Goal: Task Accomplishment & Management: Use online tool/utility

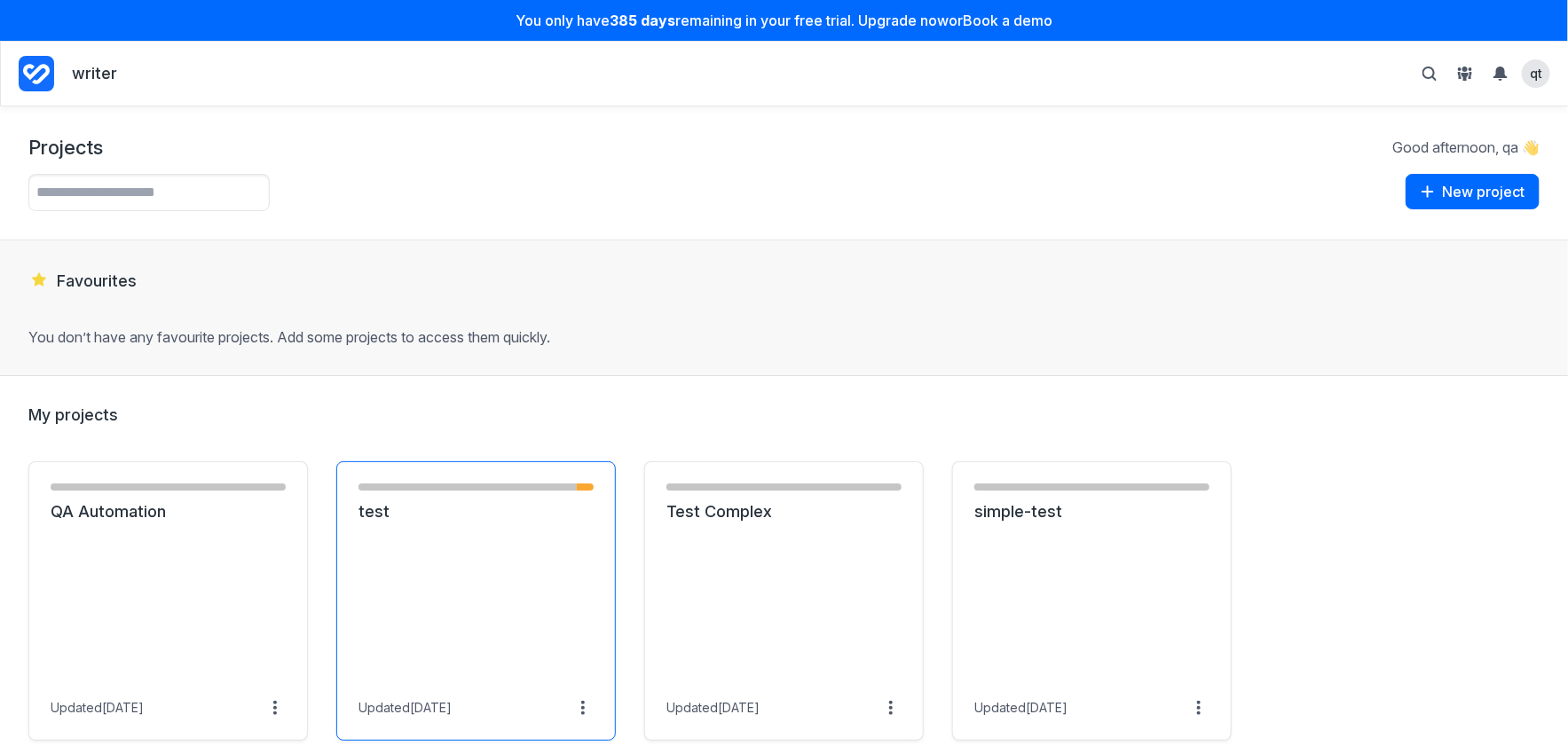
click at [406, 522] on link "test" at bounding box center [476, 511] width 236 height 21
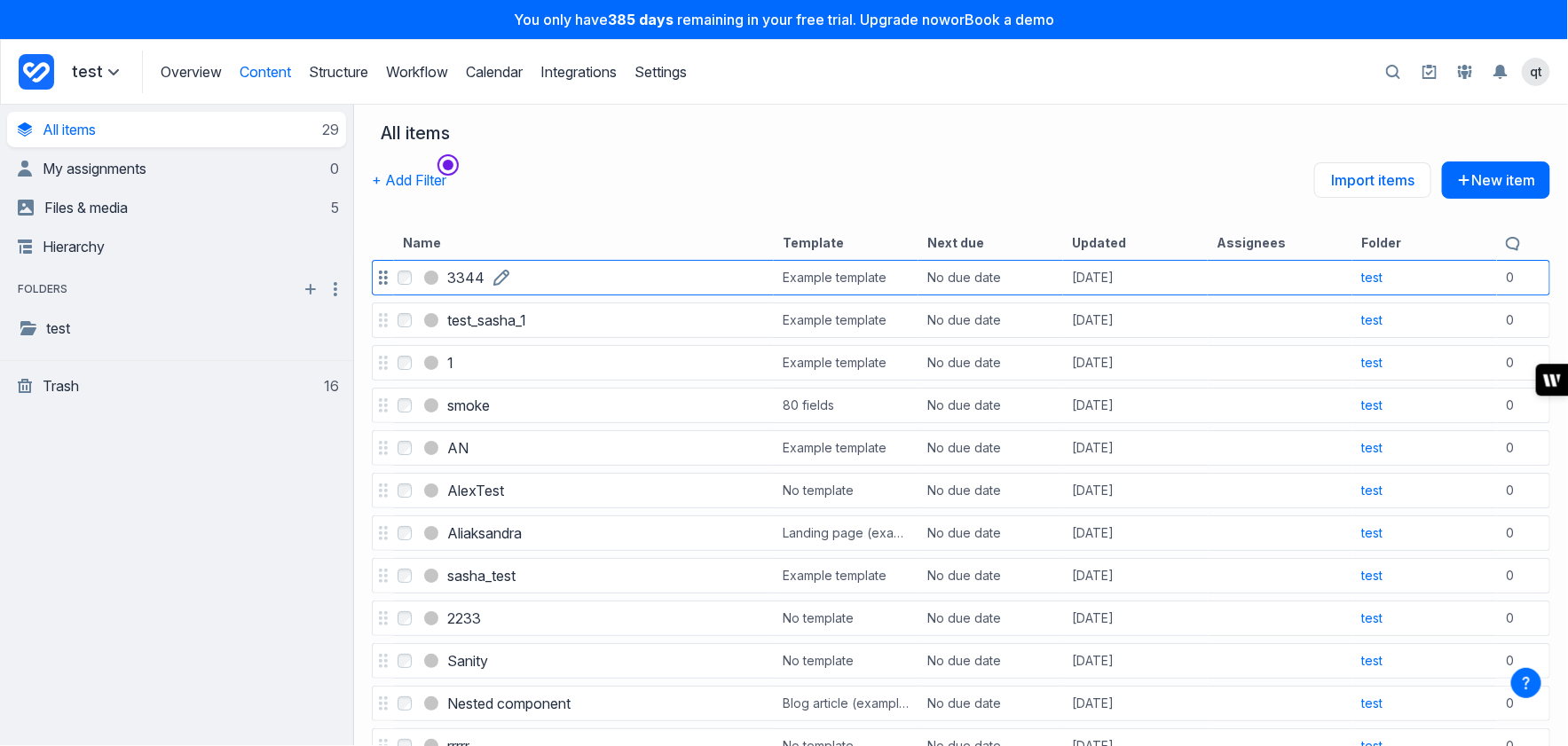
click at [466, 276] on h3 "3344" at bounding box center [465, 278] width 37 height 21
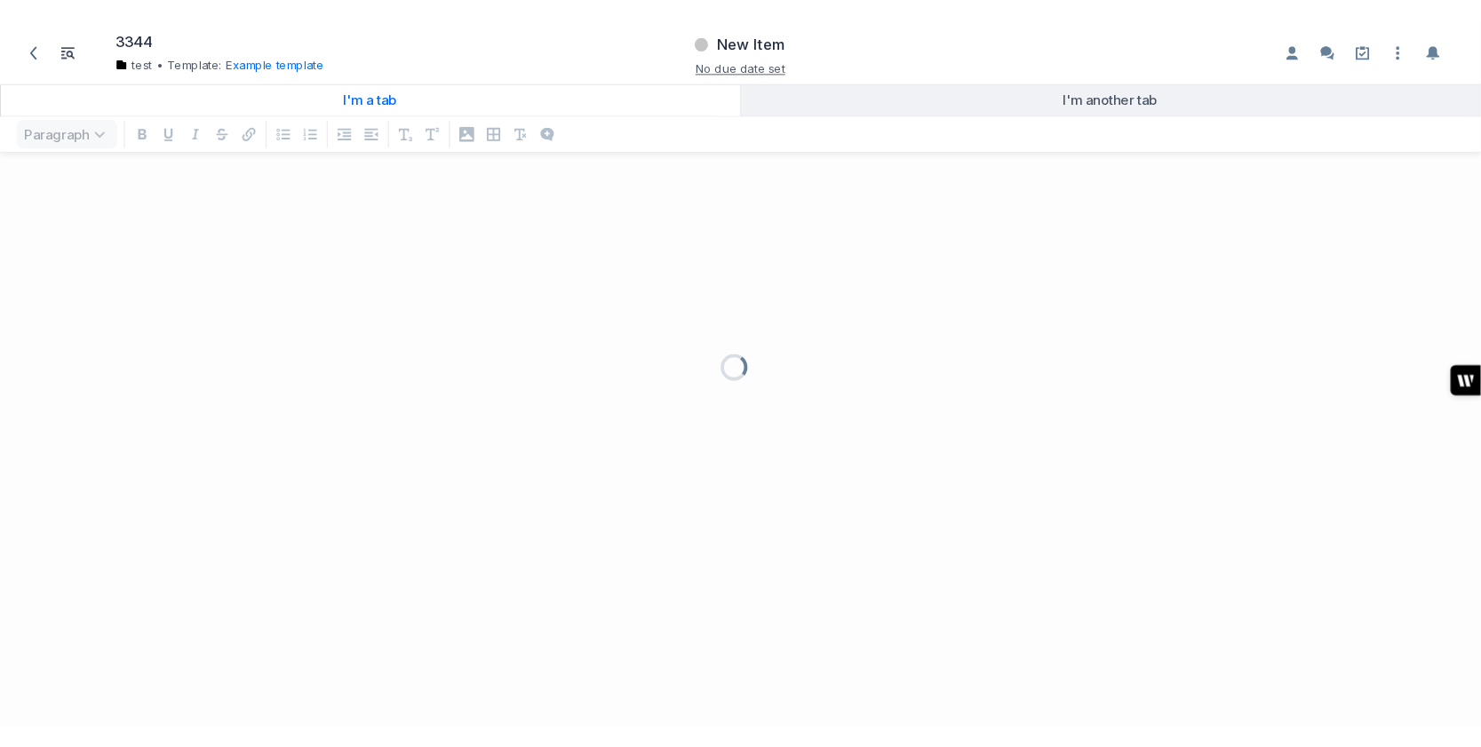
scroll to position [572, 1570]
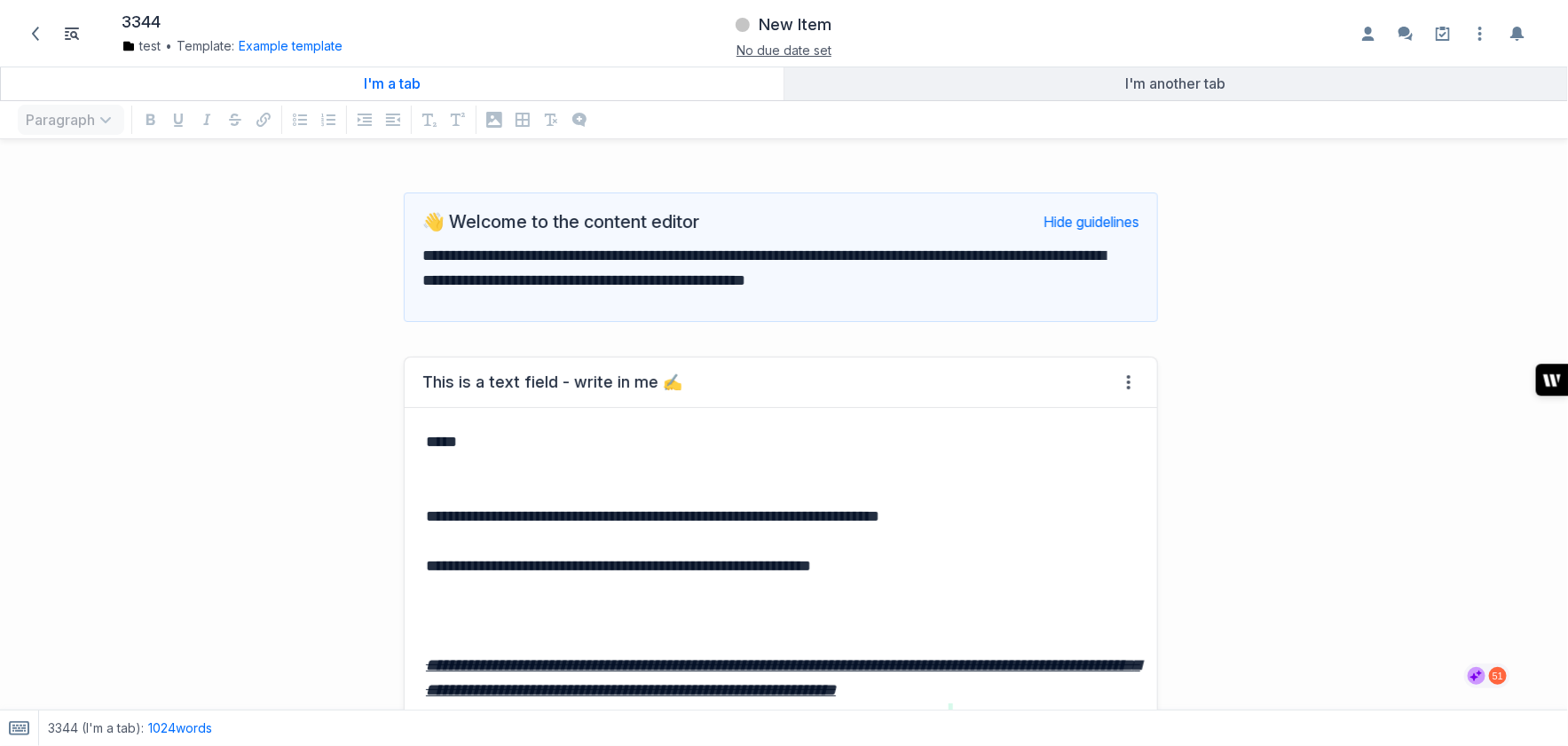
click at [612, 450] on p "*****" at bounding box center [782, 454] width 711 height 50
click at [1551, 386] on button "writer-side-panel-button" at bounding box center [1552, 379] width 32 height 32
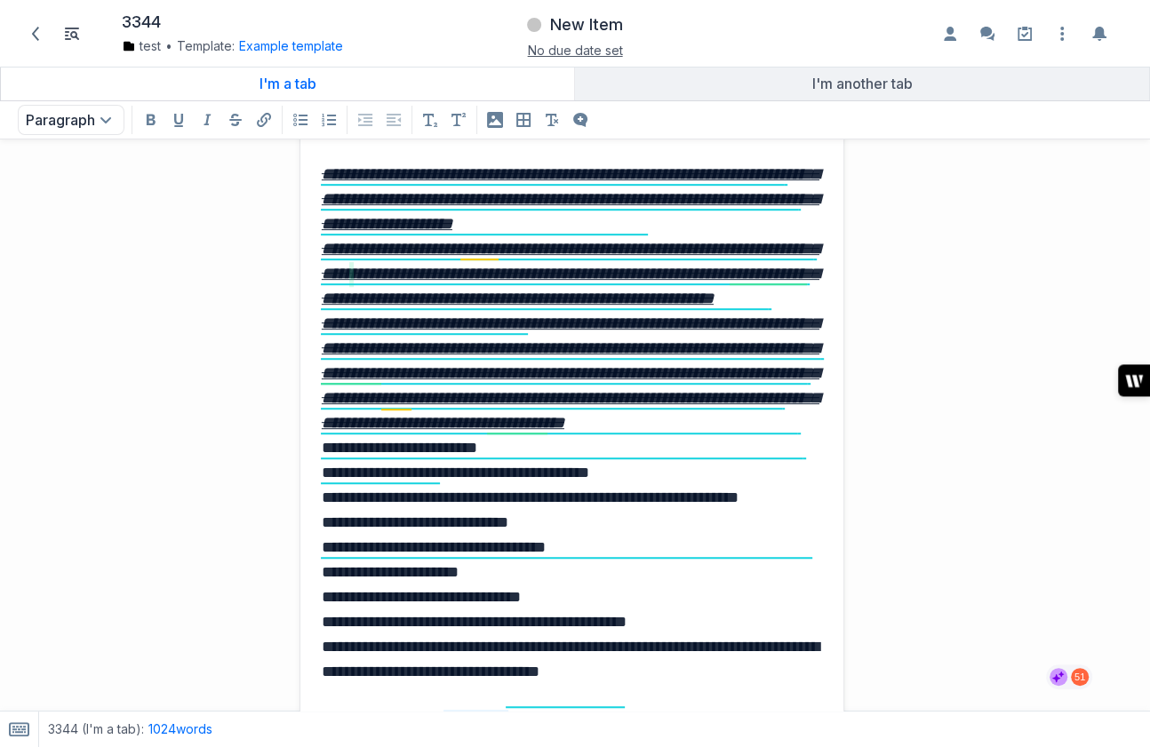
scroll to position [667, 0]
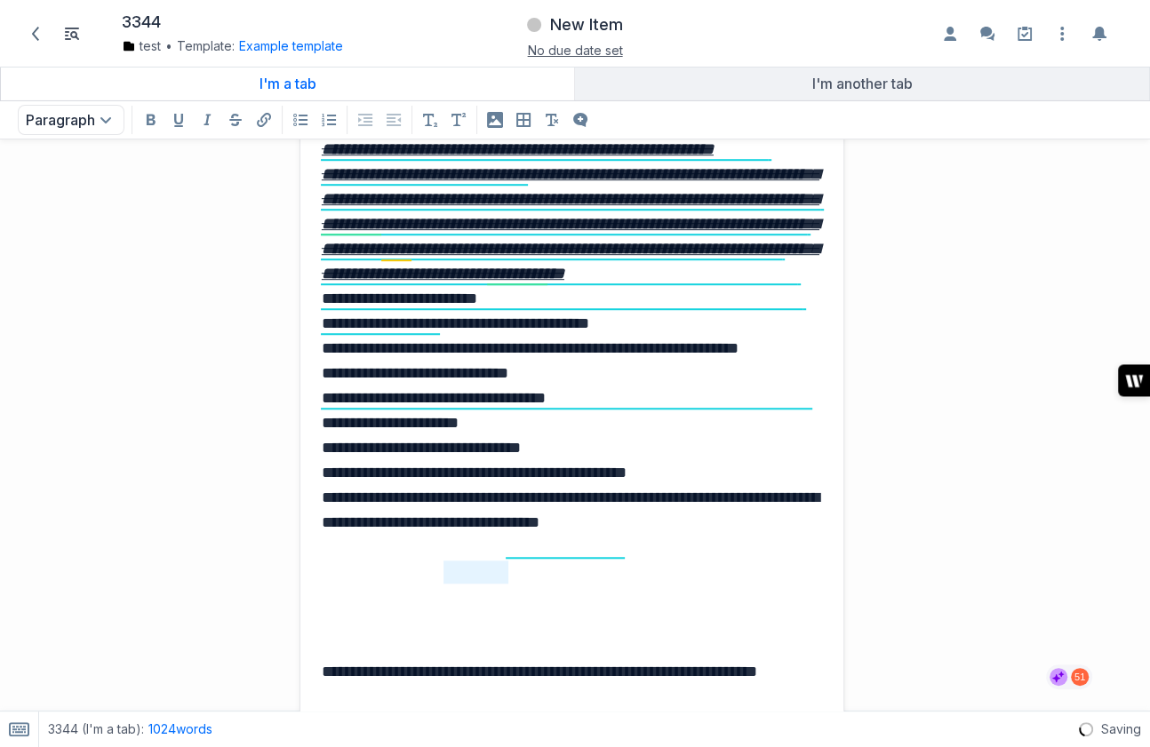
click at [538, 396] on p "**********" at bounding box center [572, 274] width 501 height 622
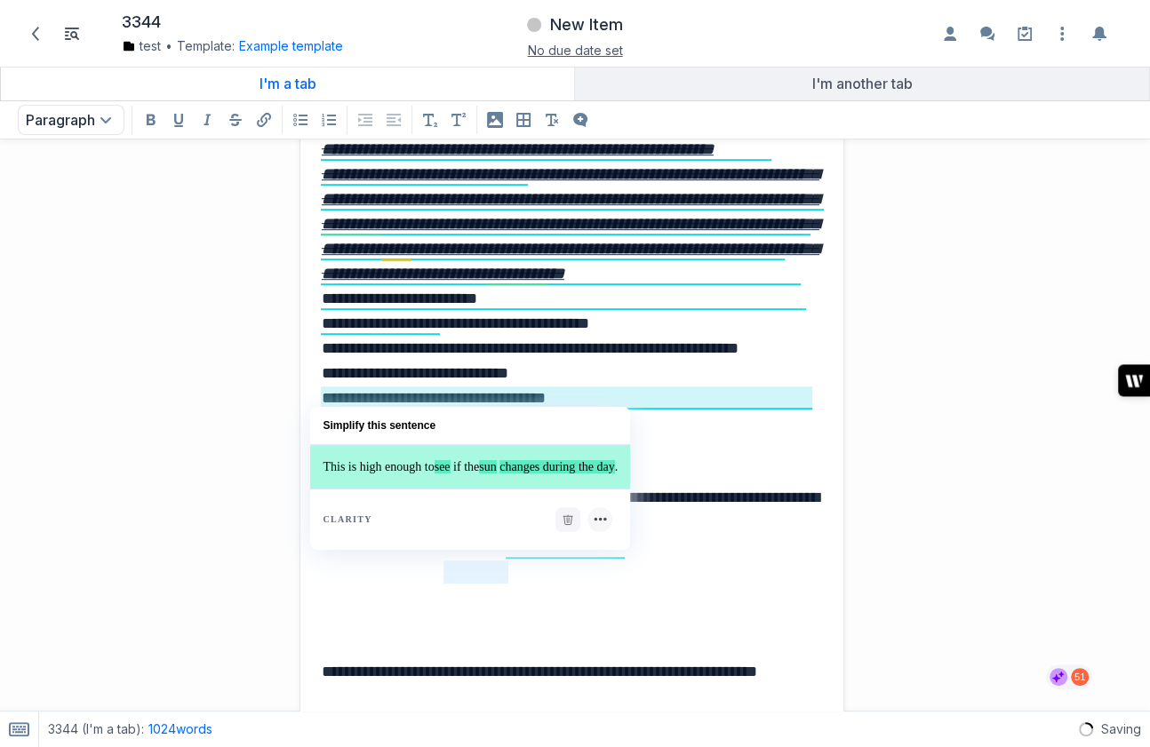
click at [496, 472] on span "sun" at bounding box center [487, 466] width 17 height 13
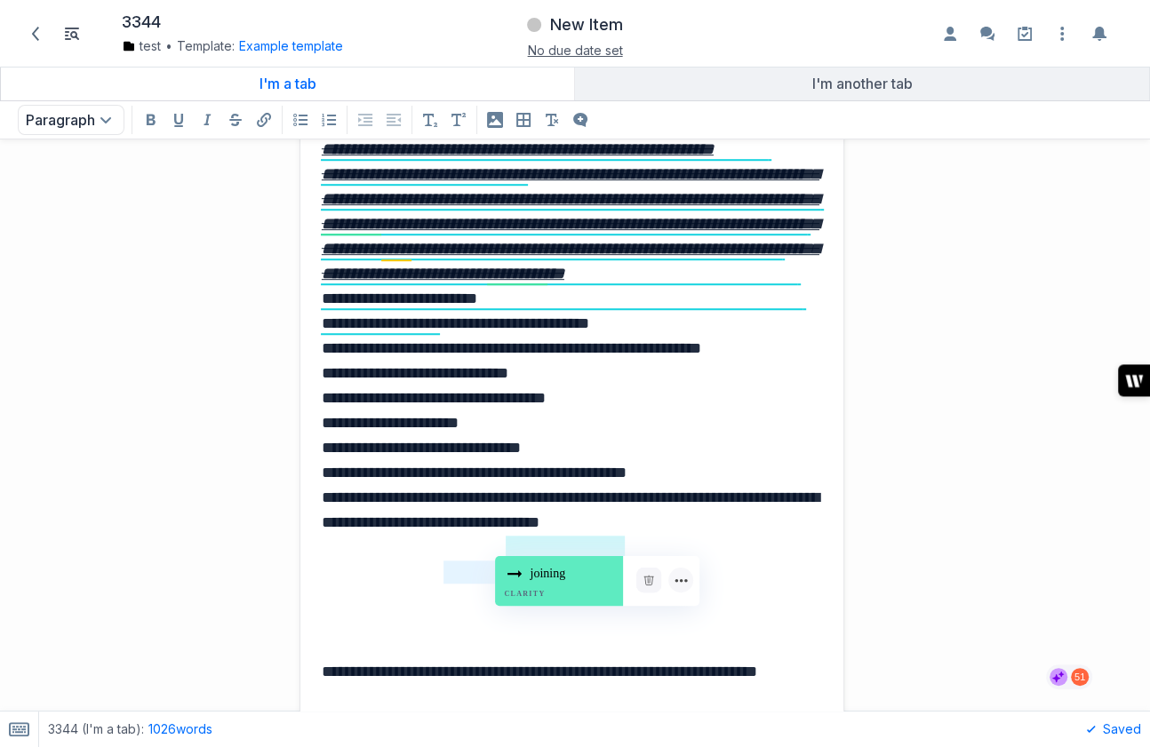
click at [554, 566] on div "joining Clarity" at bounding box center [559, 581] width 128 height 50
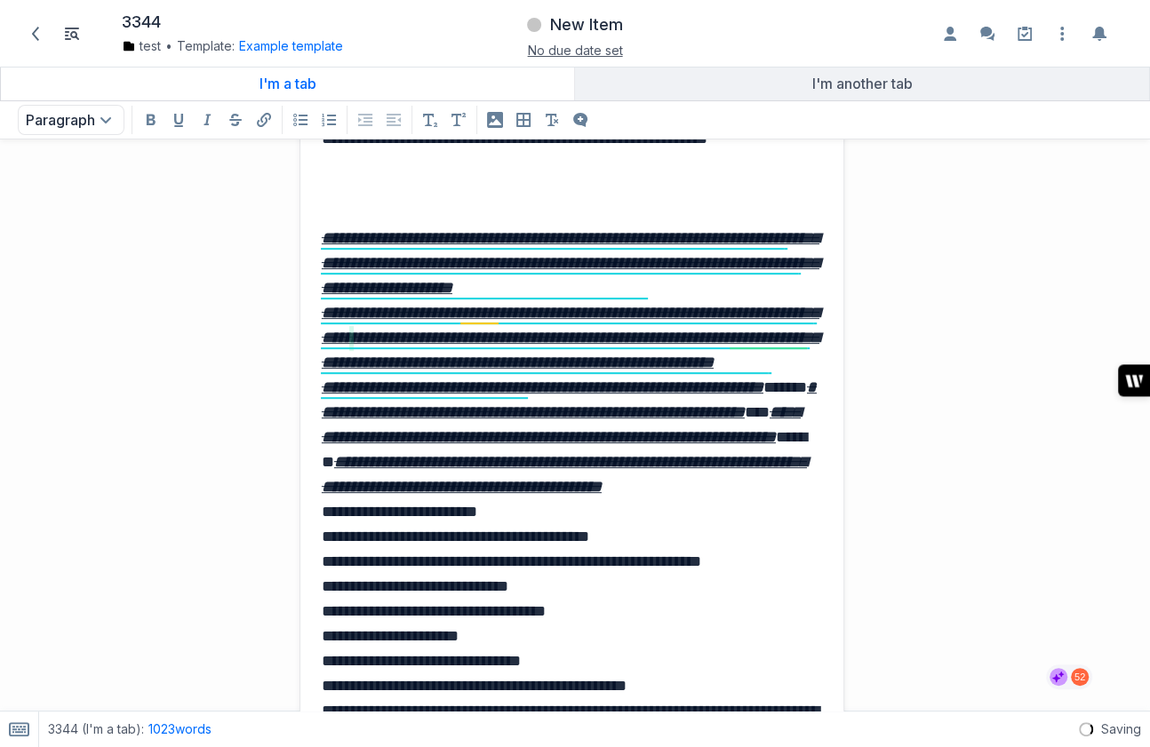
scroll to position [1360, 0]
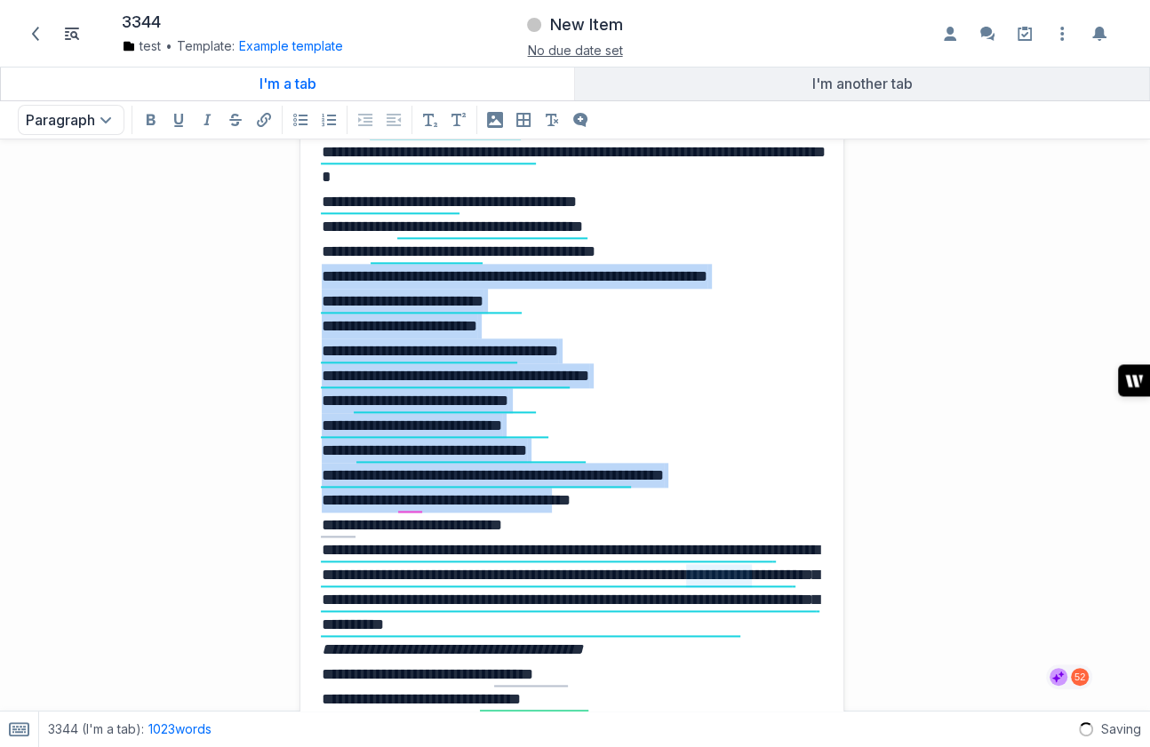
drag, startPoint x: 592, startPoint y: 510, endPoint x: 281, endPoint y: 277, distance: 388.5
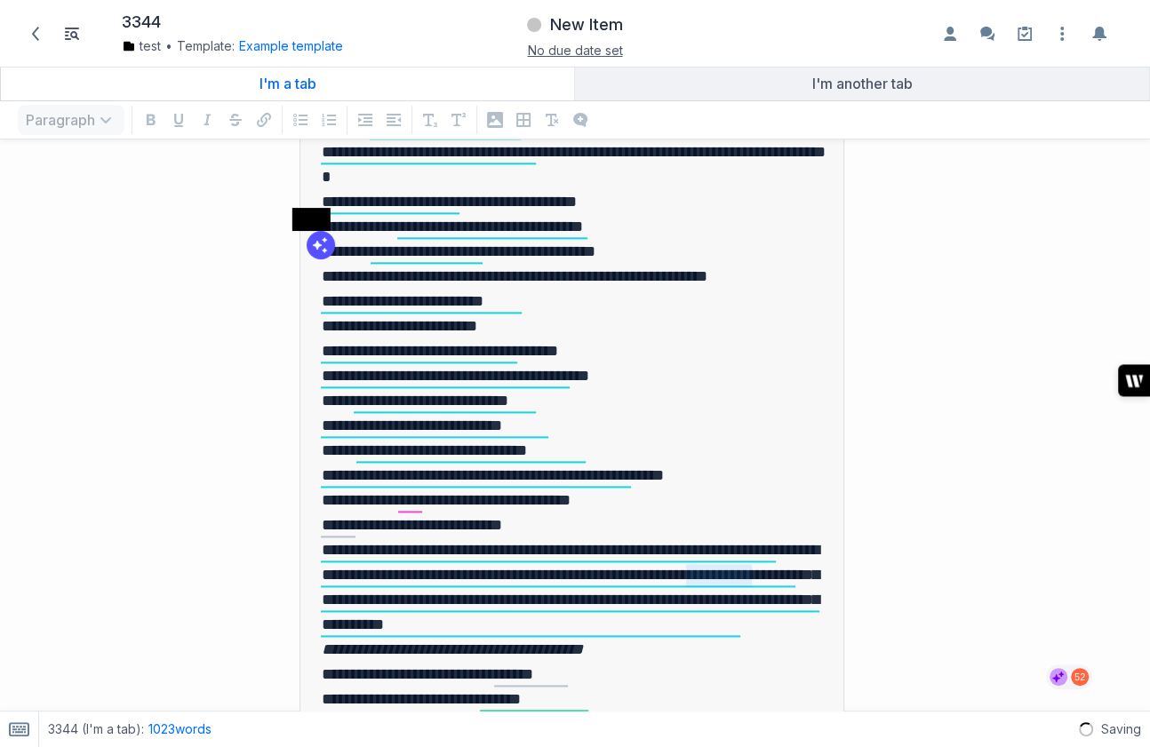
click at [315, 244] on span at bounding box center [321, 245] width 28 height 28
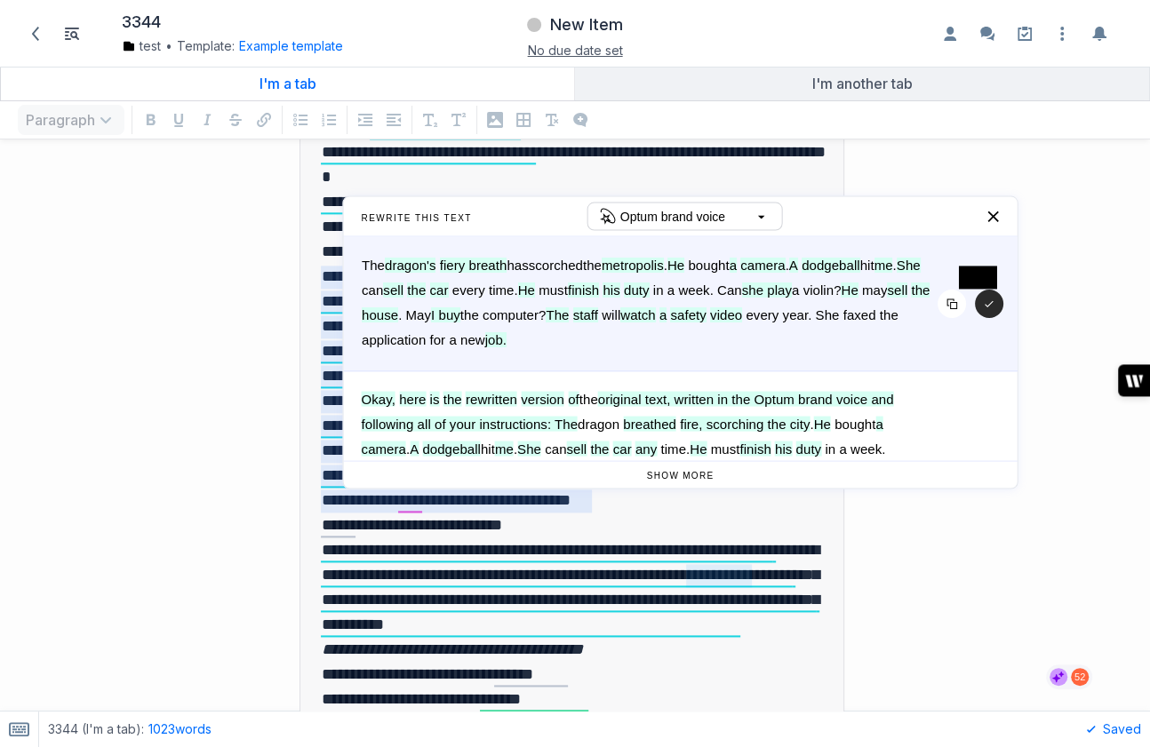
click at [987, 302] on button "button" at bounding box center [989, 304] width 28 height 28
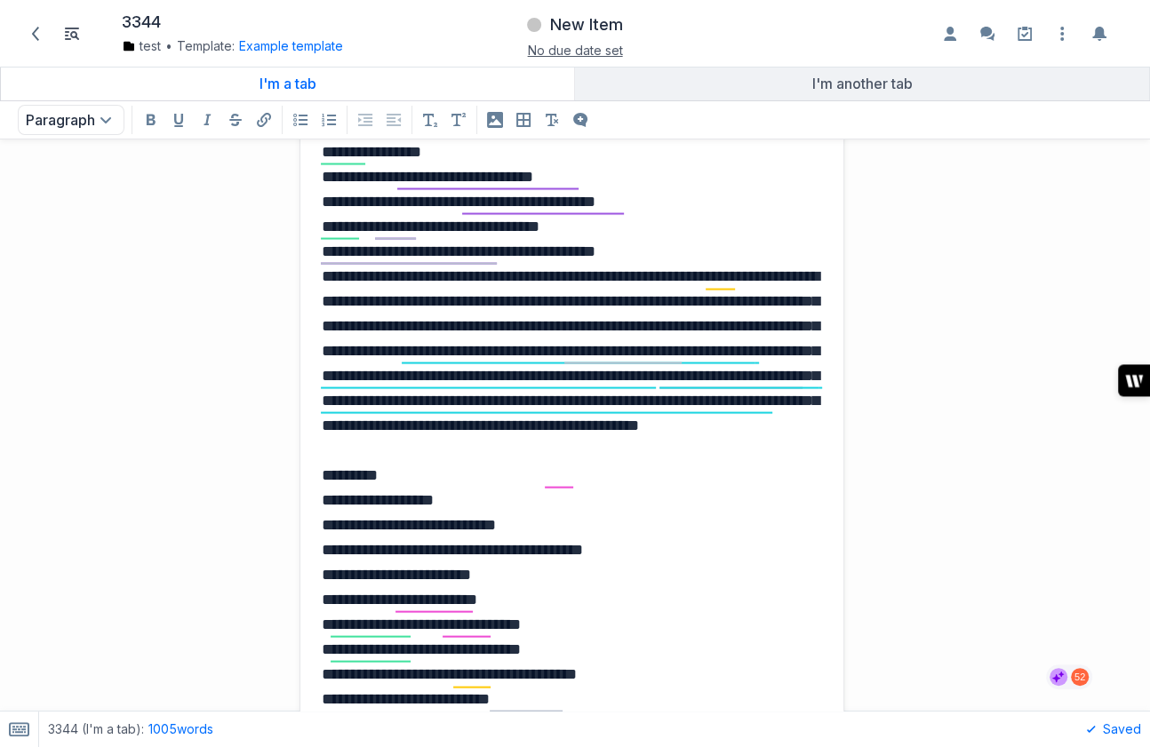
scroll to position [2777, 0]
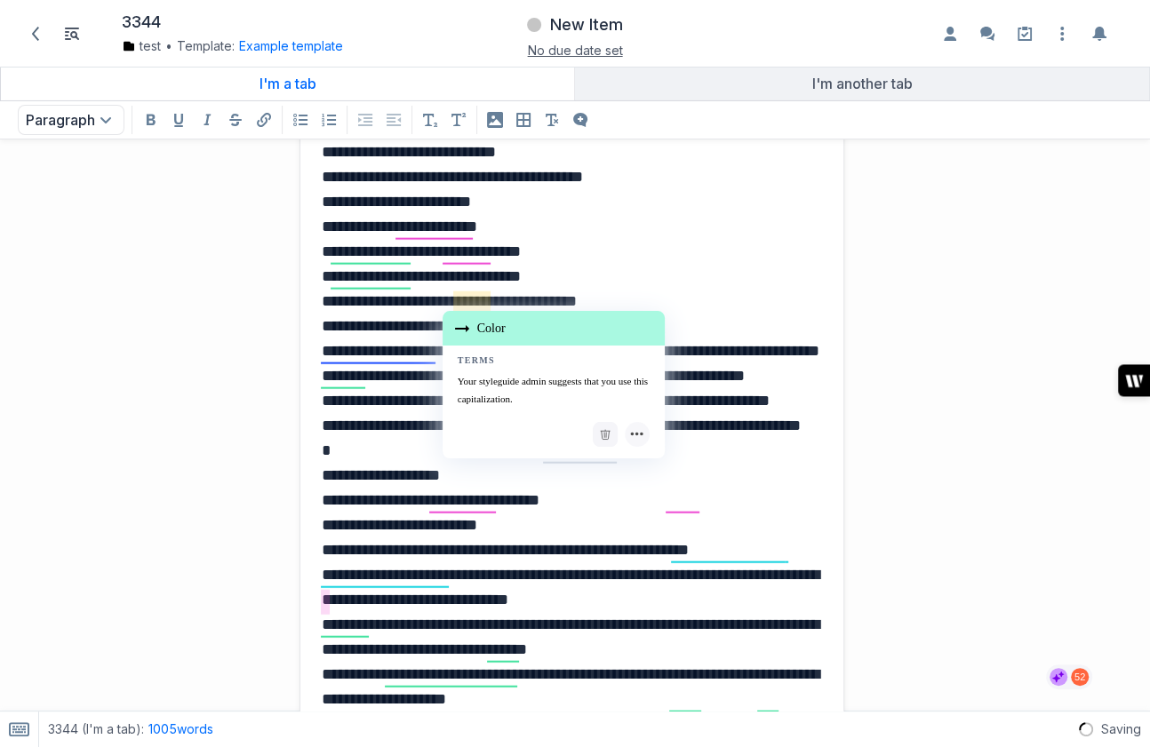
click at [478, 299] on p "**********" at bounding box center [572, 375] width 501 height 2165
click at [500, 334] on div "Color" at bounding box center [554, 328] width 222 height 35
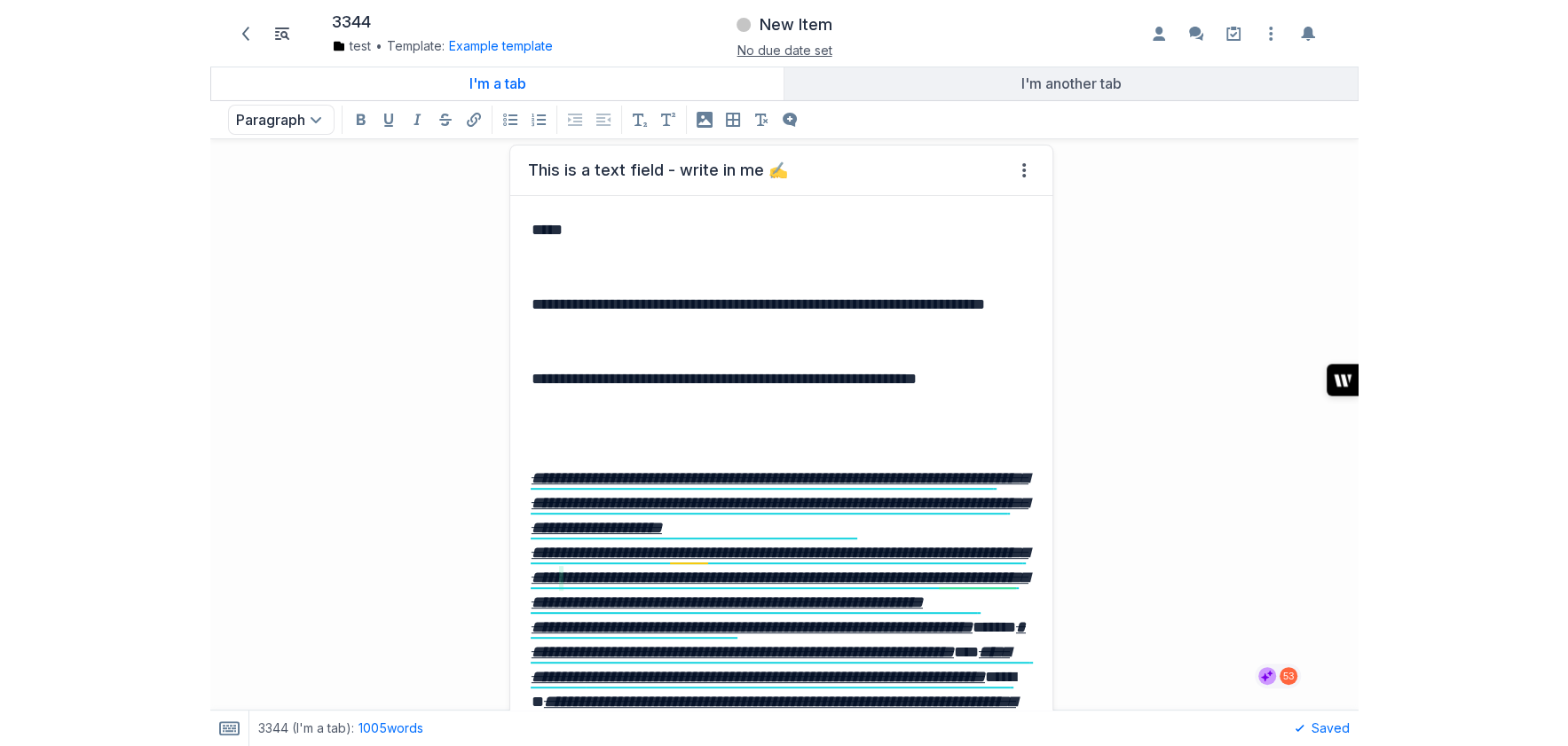
scroll to position [428, 0]
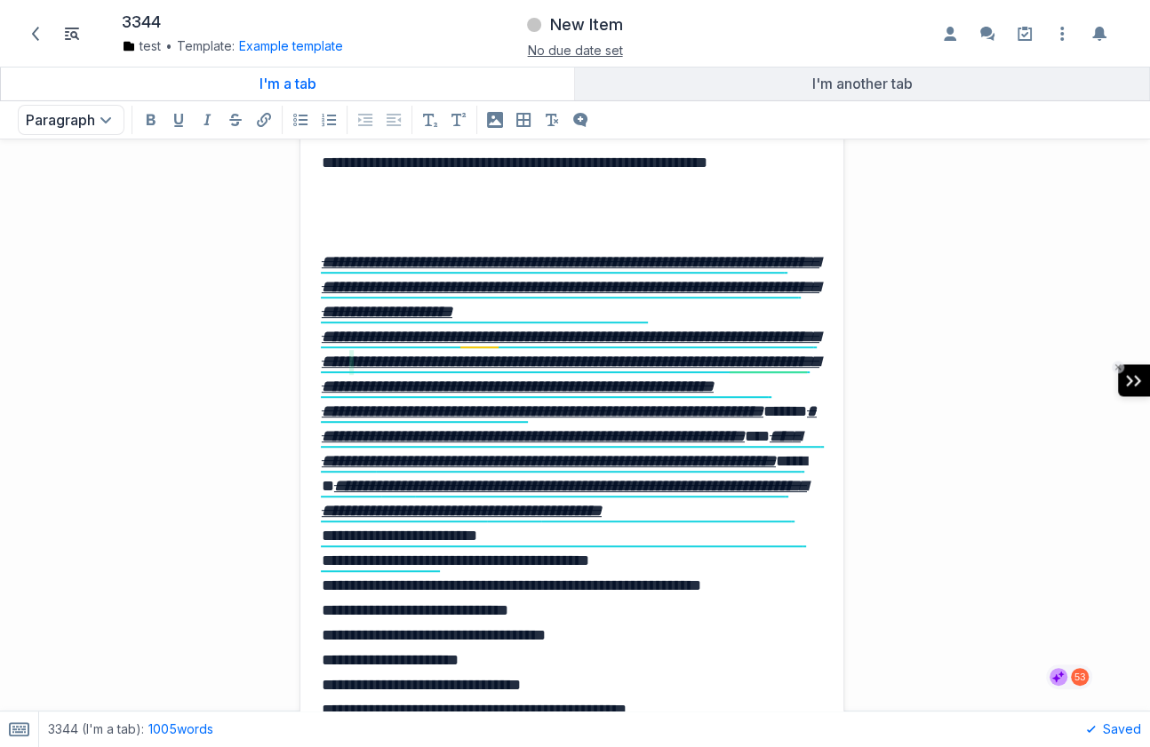
click at [1134, 386] on icon "writer-side-panel-button" at bounding box center [1134, 381] width 16 height 12
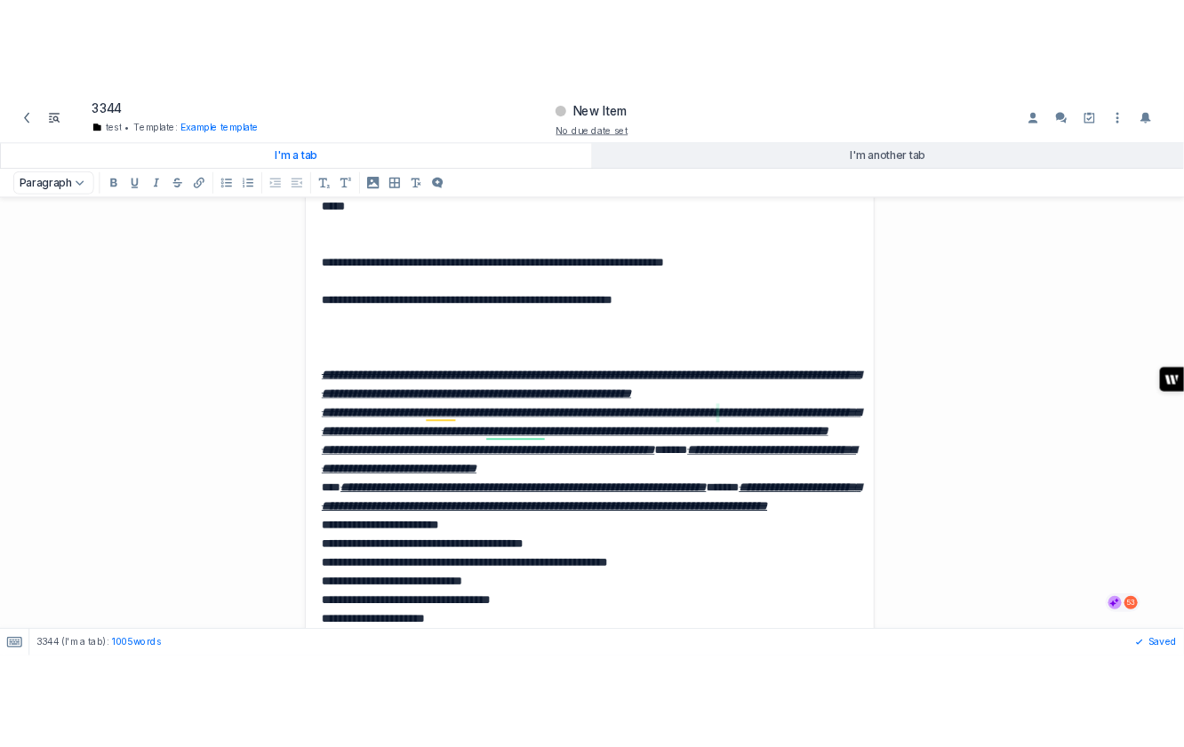
scroll to position [393, 0]
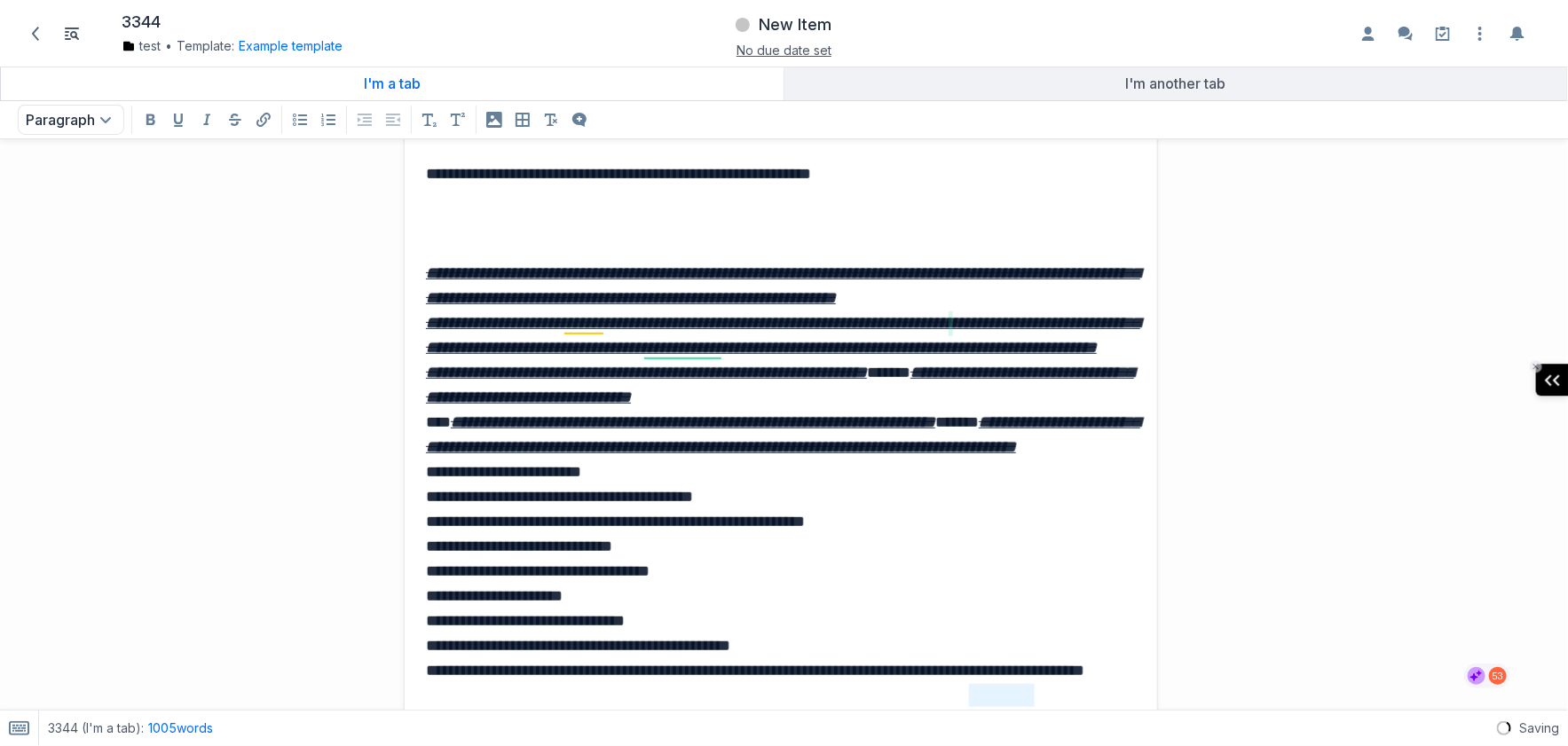
click at [1559, 385] on icon "writer-side-panel-button" at bounding box center [1552, 380] width 16 height 12
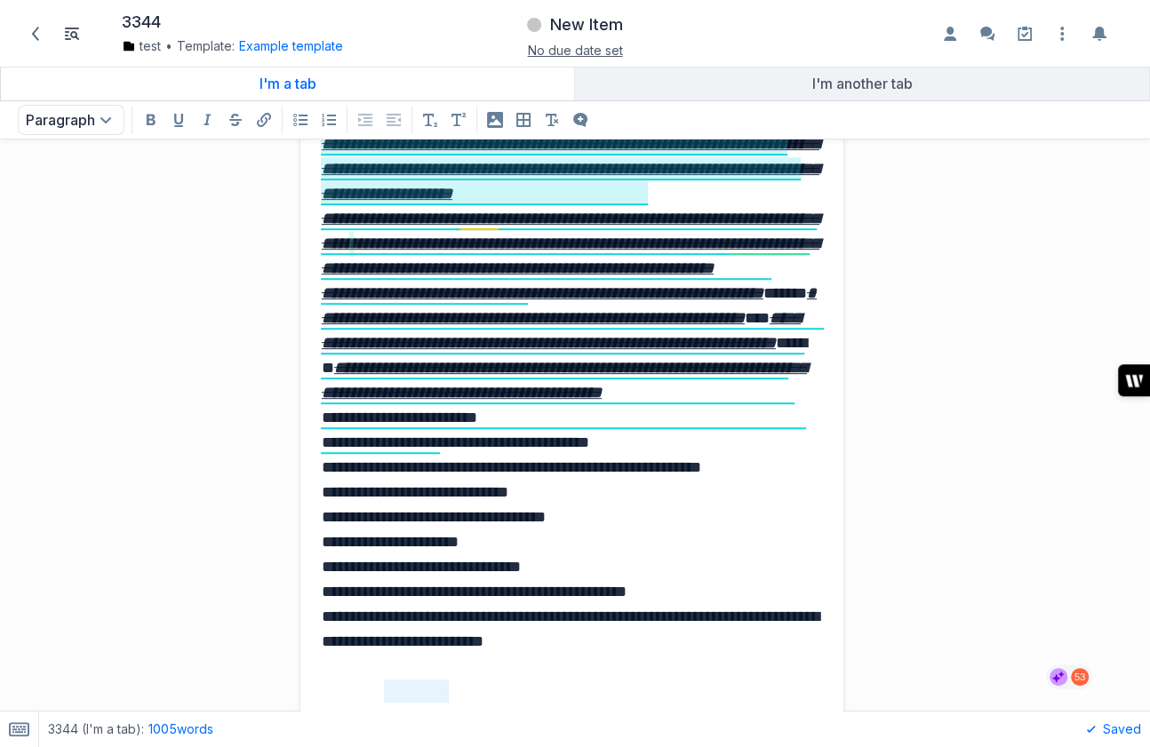
scroll to position [627, 0]
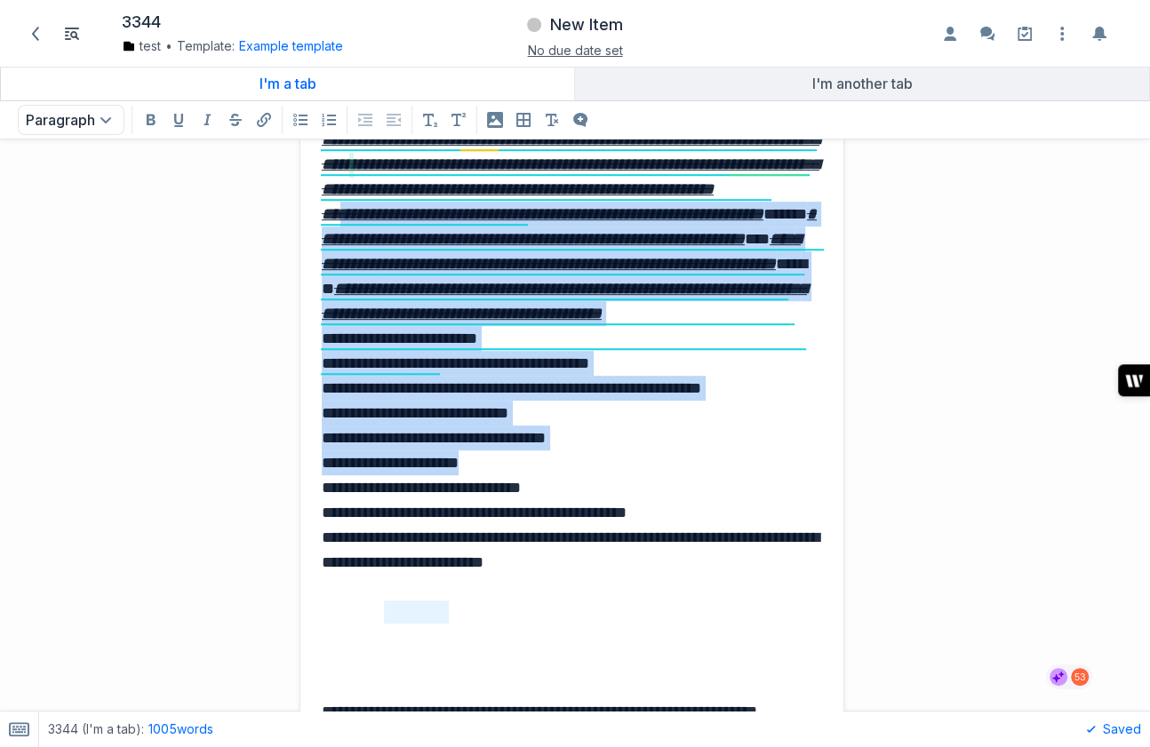
drag, startPoint x: 547, startPoint y: 520, endPoint x: 343, endPoint y: 236, distance: 349.0
click at [343, 236] on p "**********" at bounding box center [572, 314] width 501 height 622
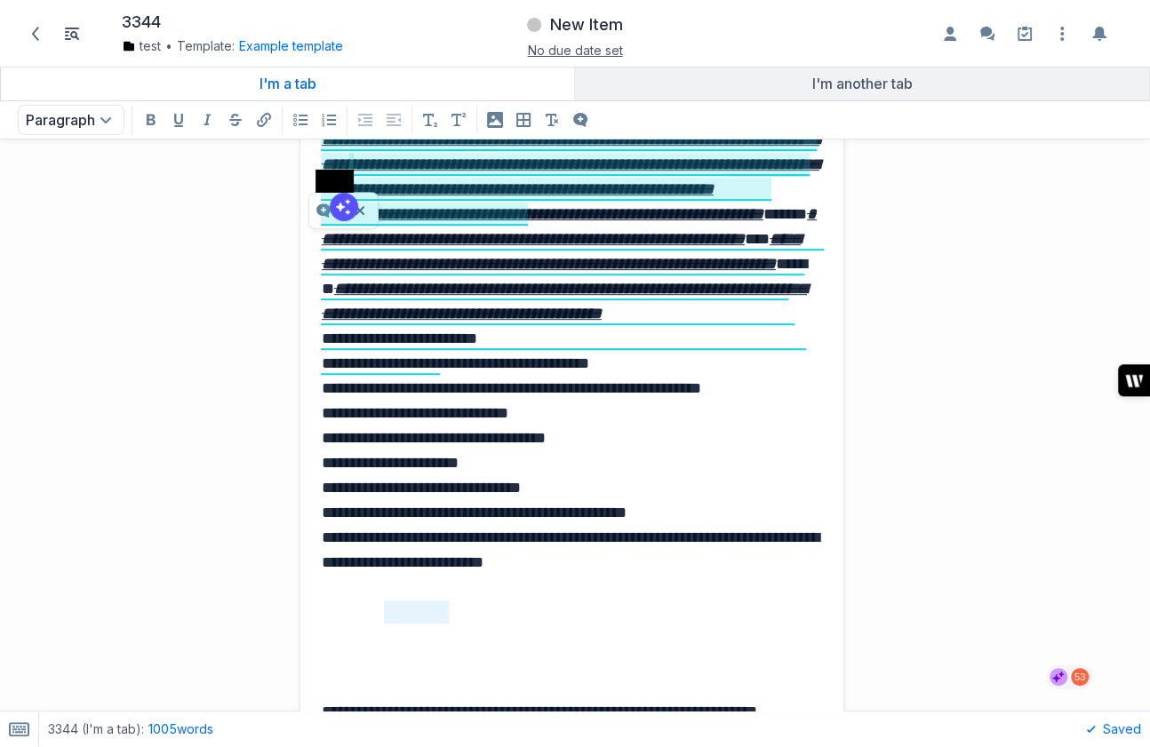
click at [341, 210] on span at bounding box center [344, 207] width 28 height 28
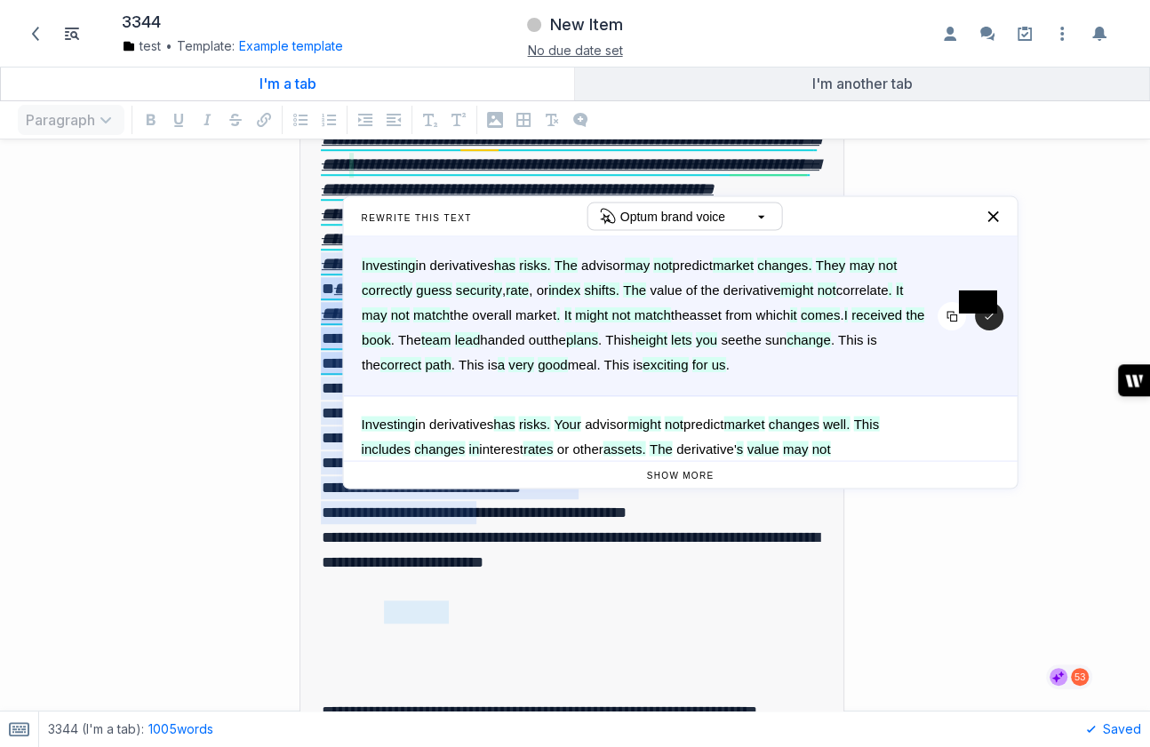
click at [997, 331] on button "button" at bounding box center [989, 316] width 28 height 28
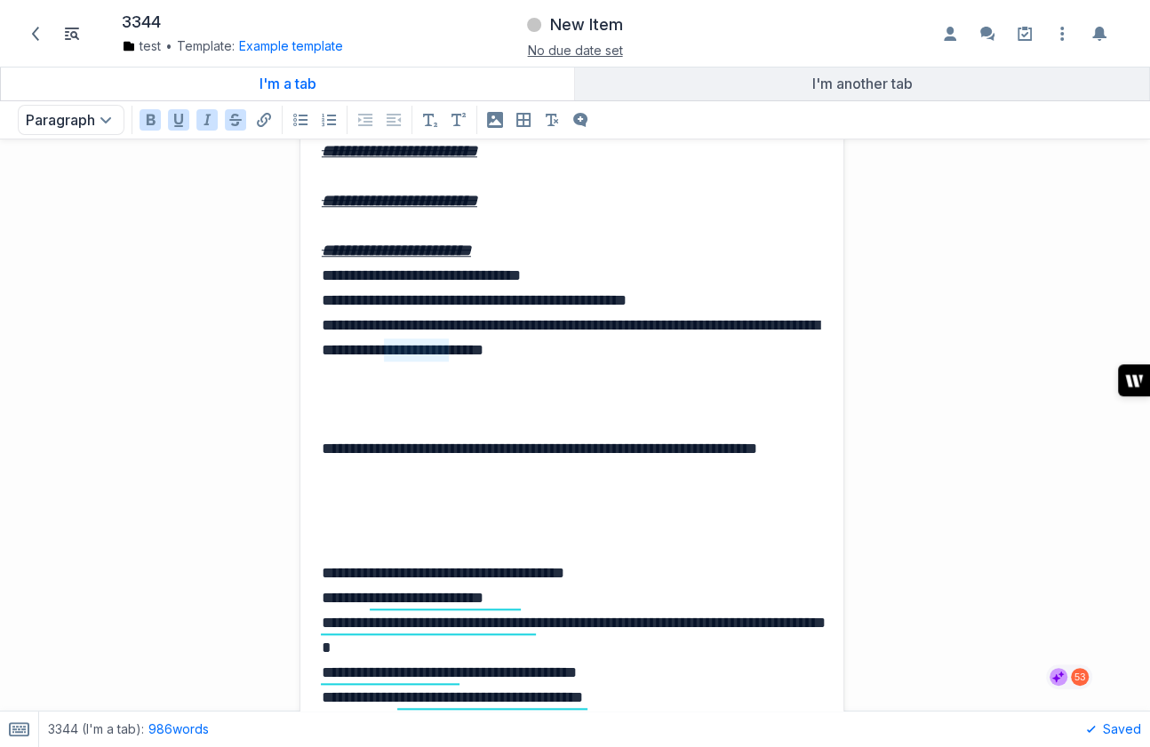
scroll to position [1223, 0]
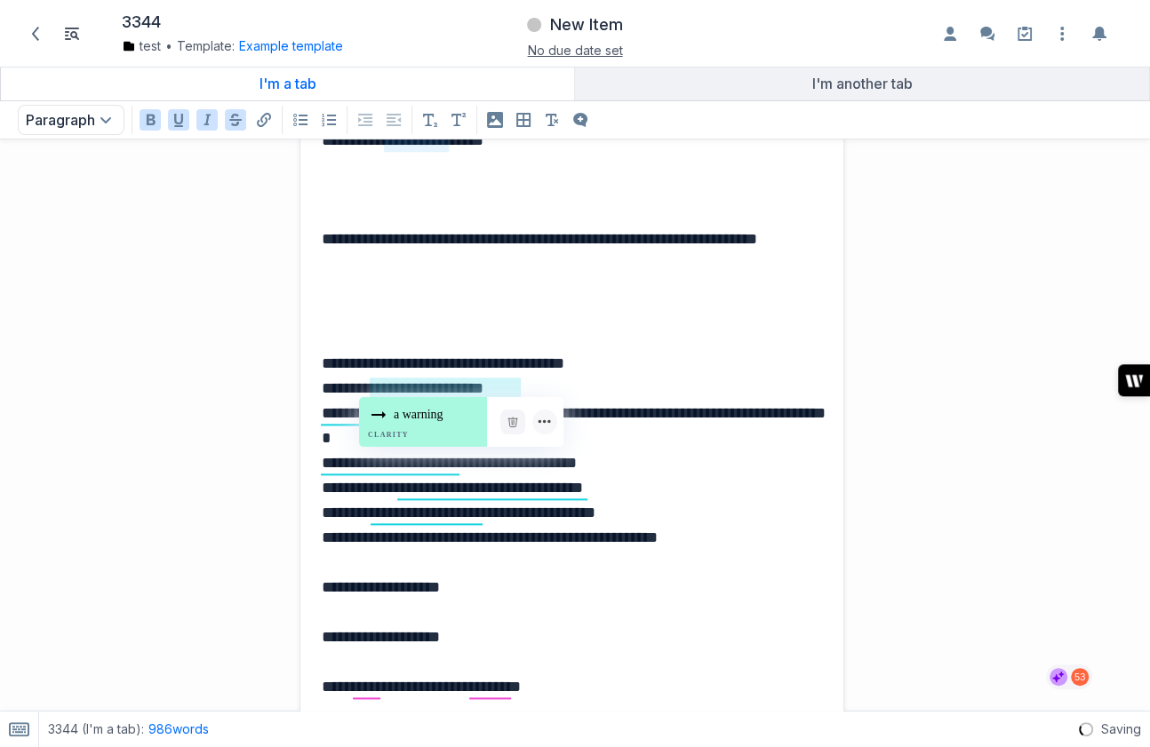
click at [486, 386] on p "**********" at bounding box center [572, 450] width 501 height 199
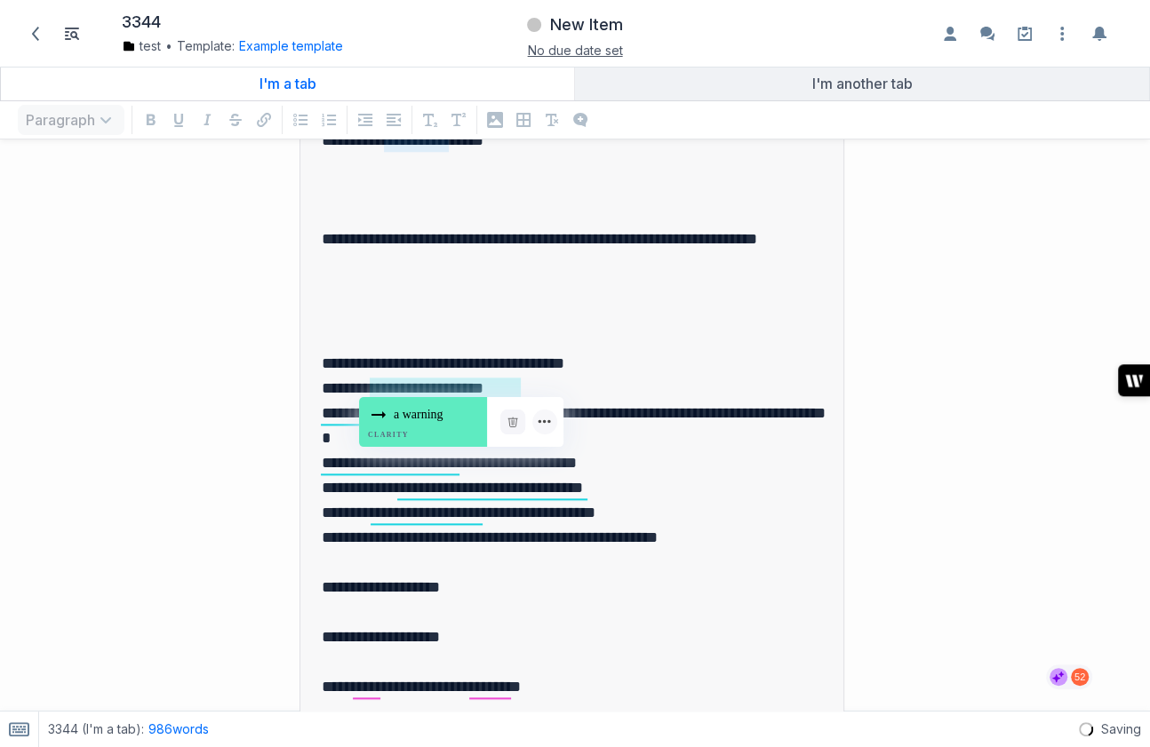
click at [446, 420] on div "a warning Clarity" at bounding box center [423, 422] width 128 height 50
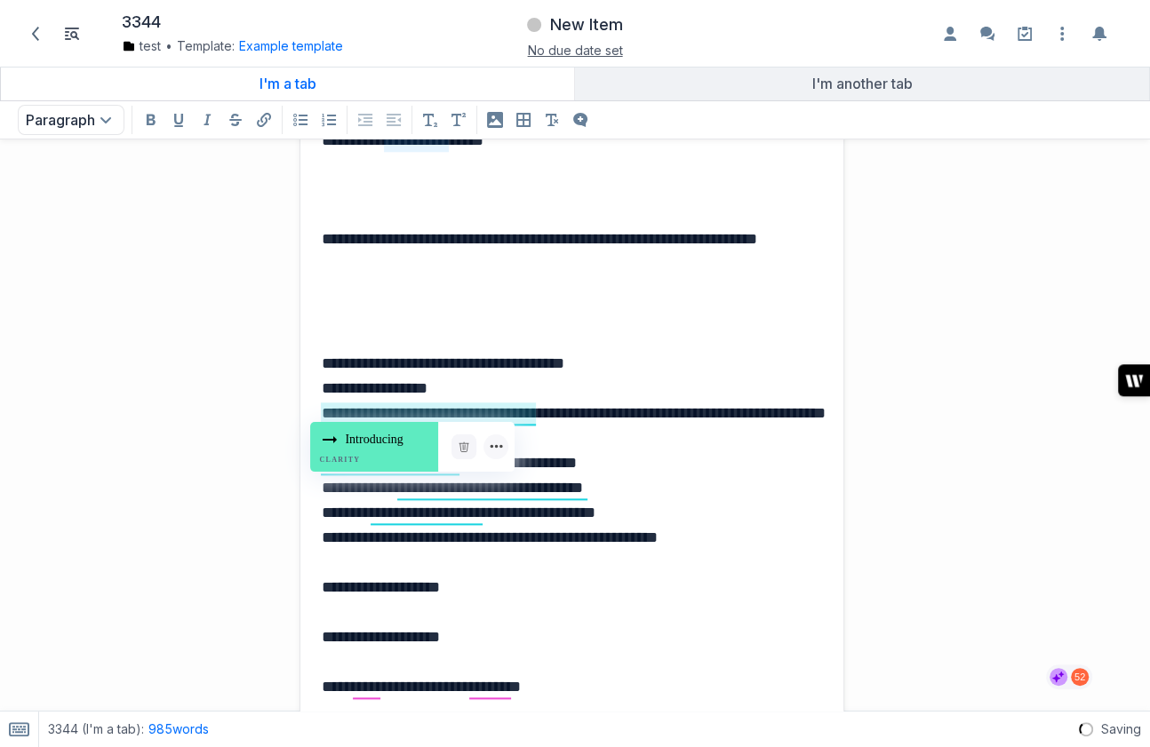
click at [391, 442] on div "Introducing Clarity" at bounding box center [374, 447] width 128 height 50
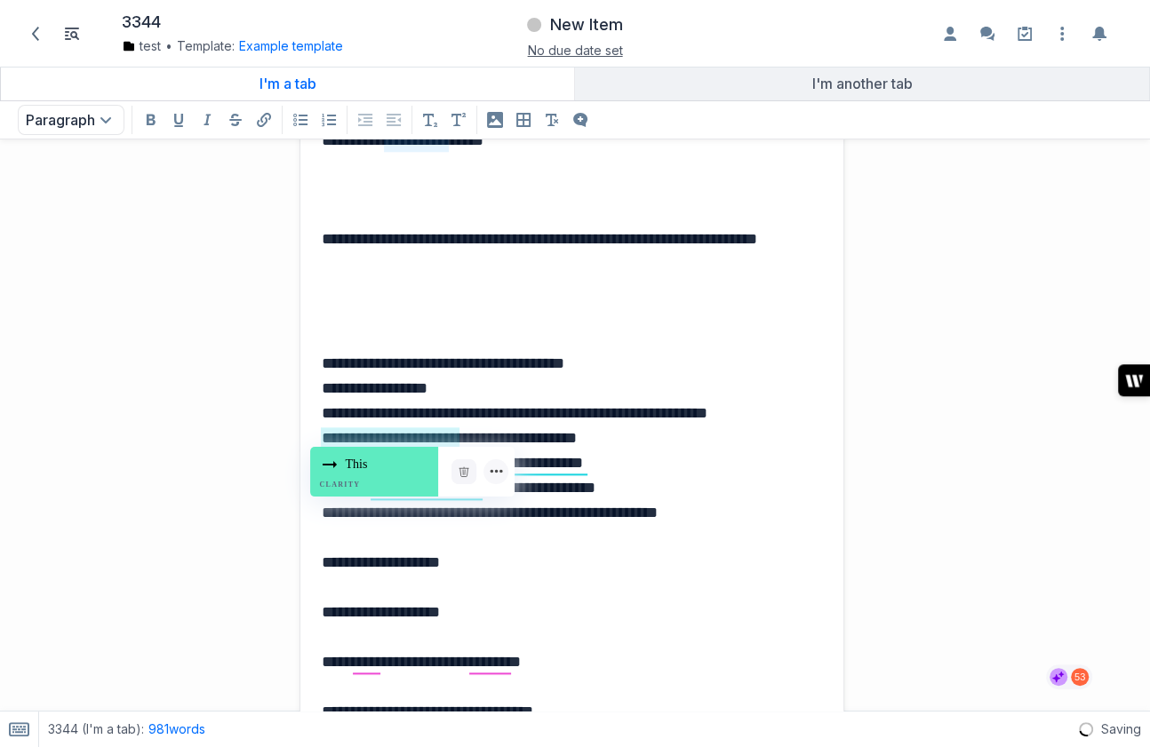
click at [411, 459] on div "This Clarity" at bounding box center [374, 472] width 128 height 50
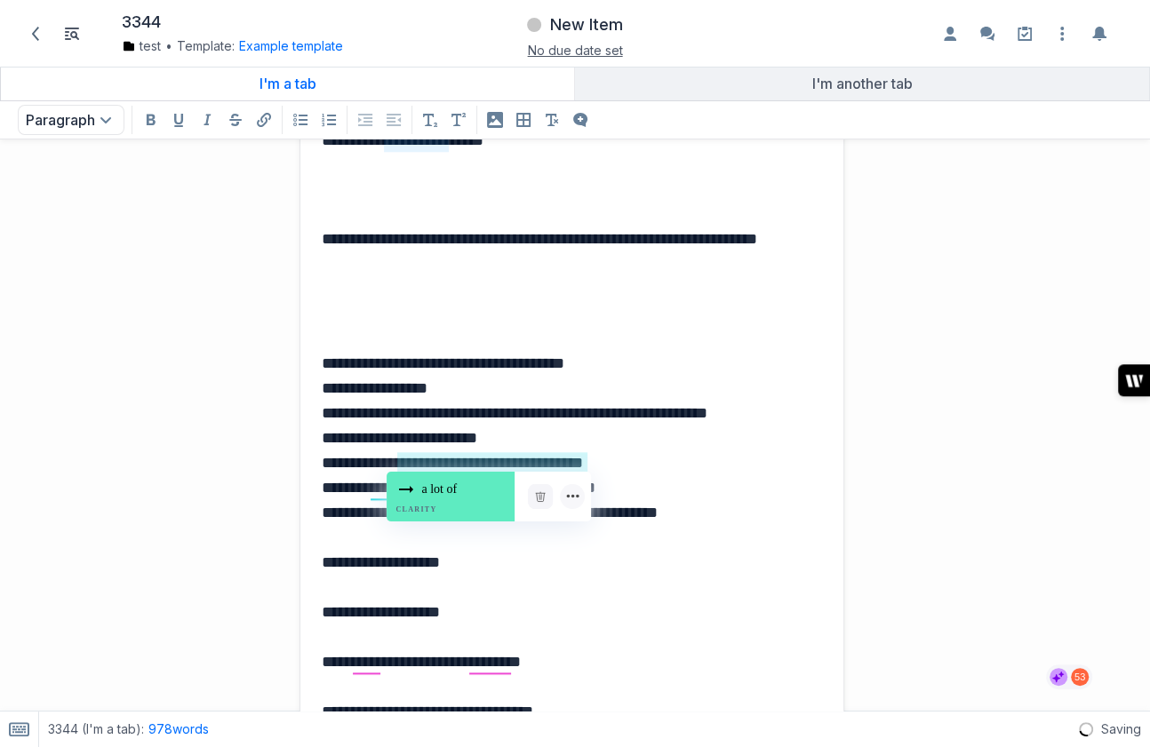
click at [463, 499] on div "a lot of Clarity" at bounding box center [451, 497] width 128 height 50
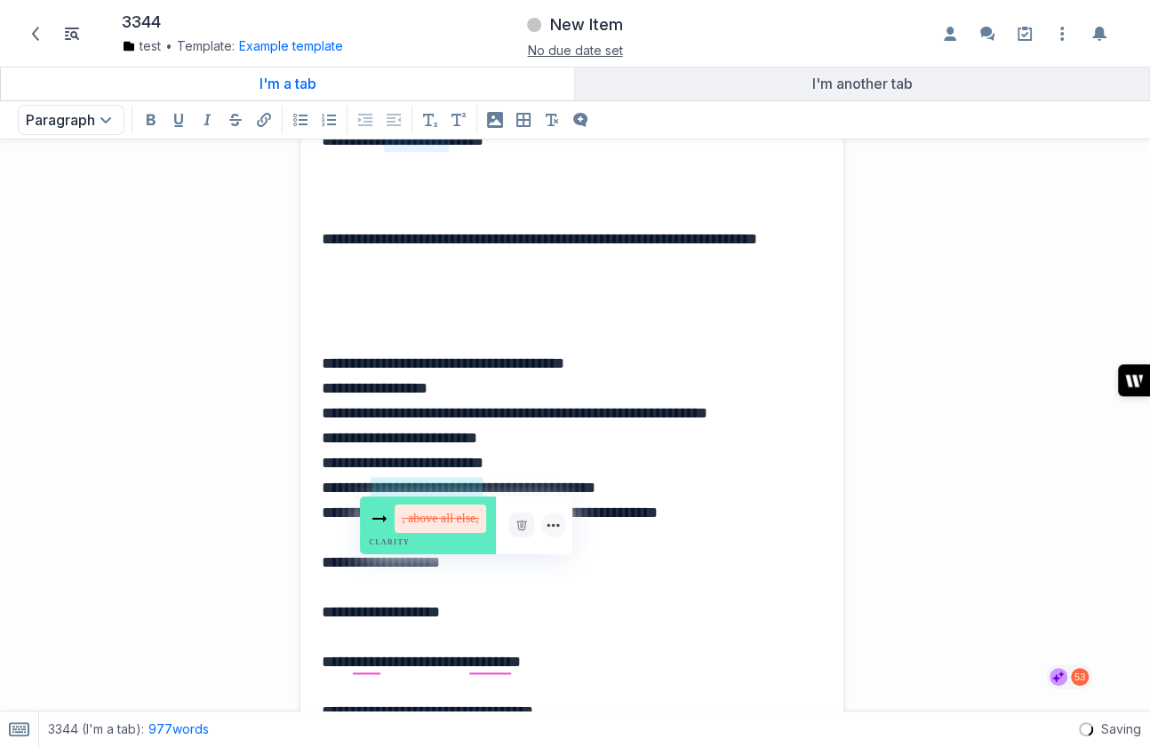
click at [432, 507] on div ", above all else, Clarity" at bounding box center [428, 526] width 136 height 58
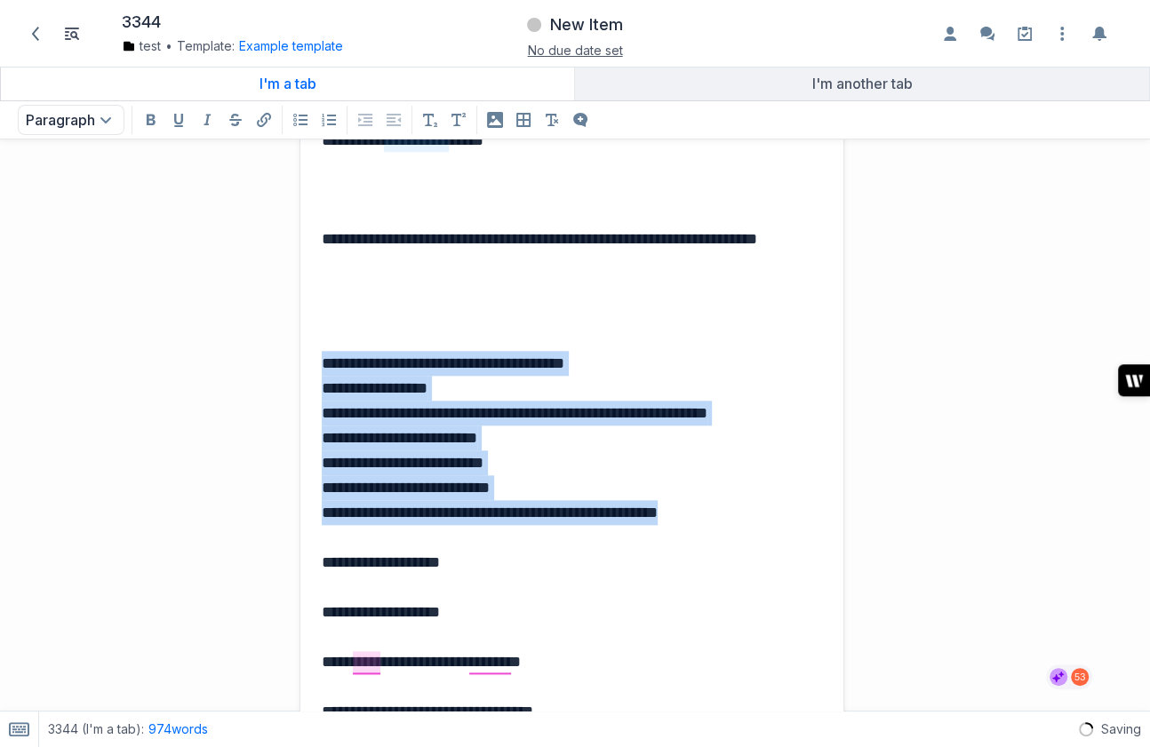
drag, startPoint x: 740, startPoint y: 521, endPoint x: 309, endPoint y: 355, distance: 462.0
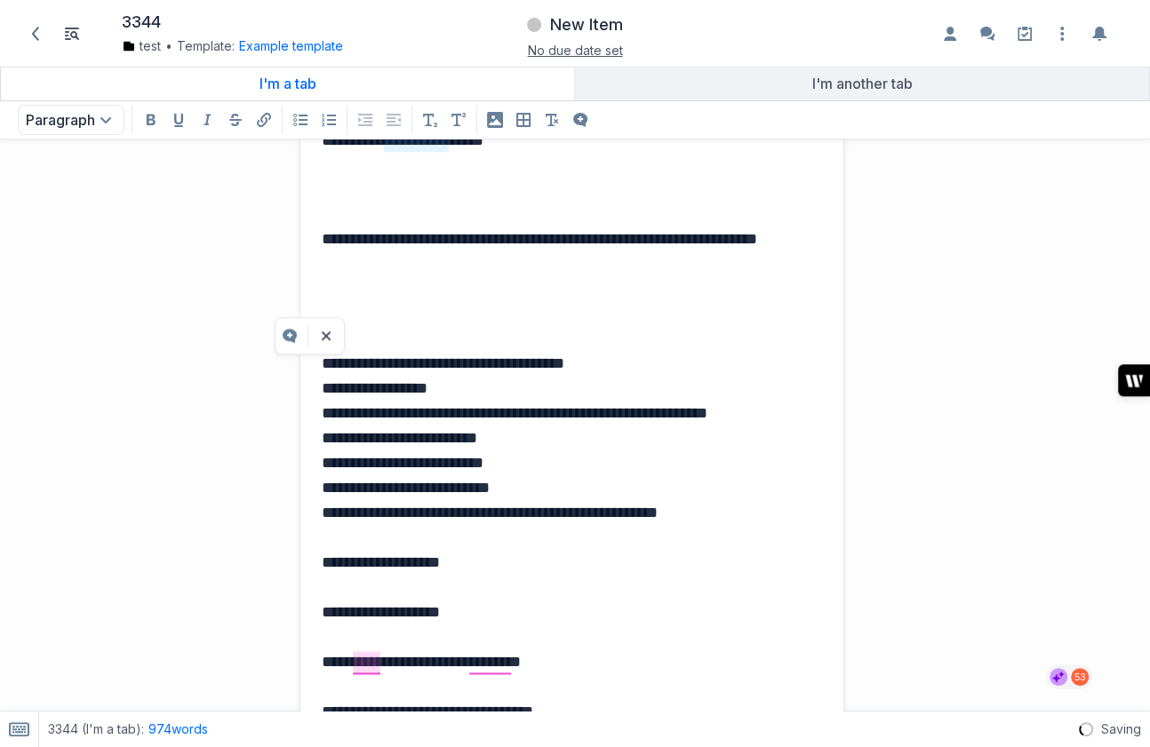
click at [602, 322] on p "grid" at bounding box center [572, 313] width 501 height 25
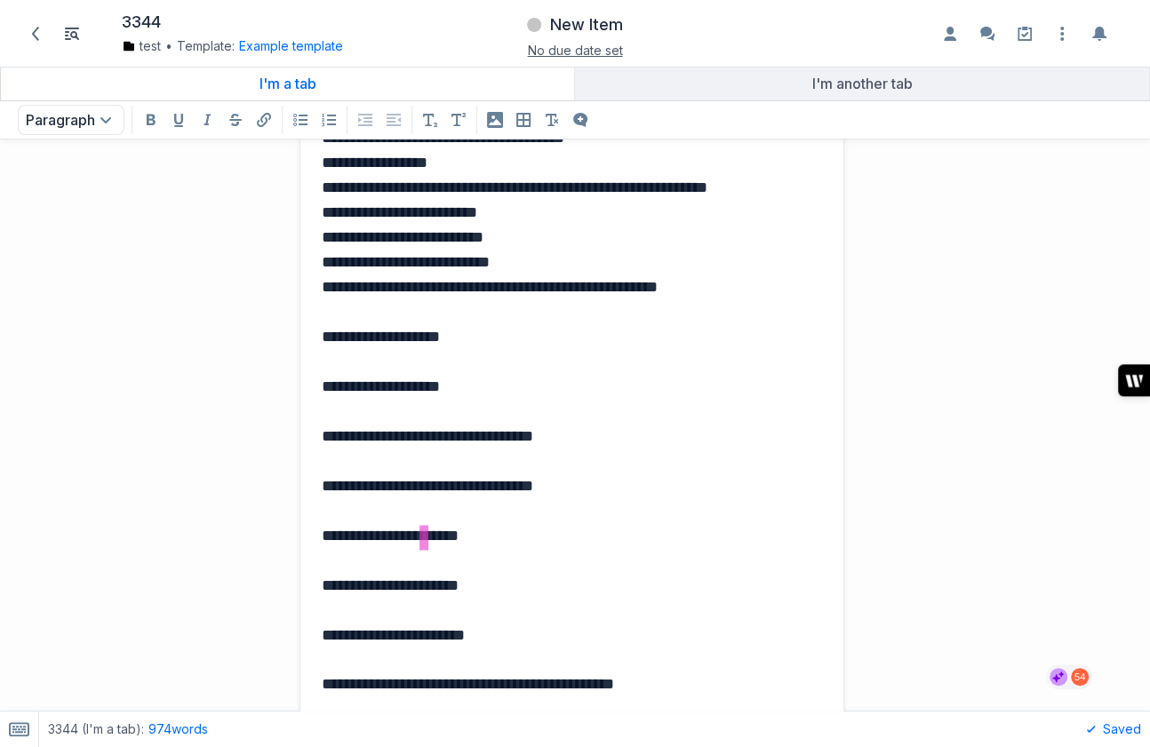
scroll to position [0, 1]
